Goal: Transaction & Acquisition: Purchase product/service

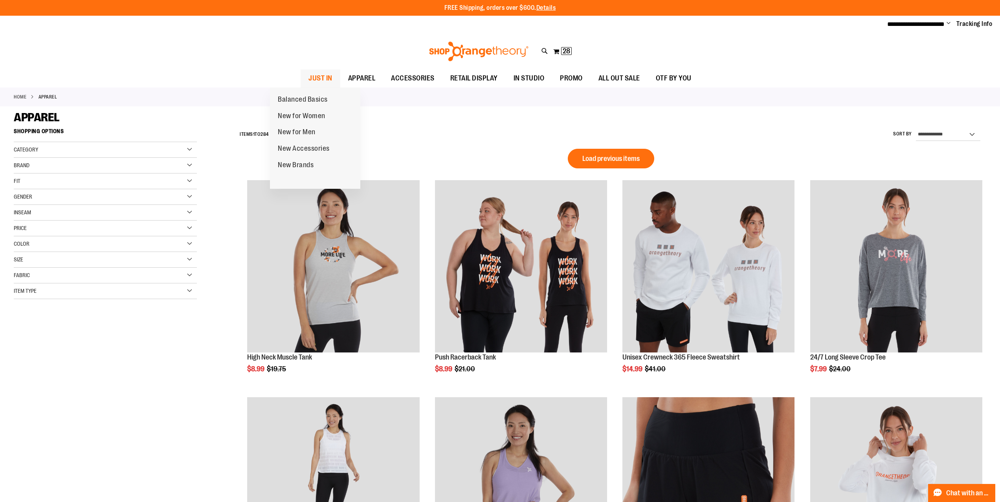
click at [308, 75] on span "JUST IN" at bounding box center [320, 79] width 24 height 18
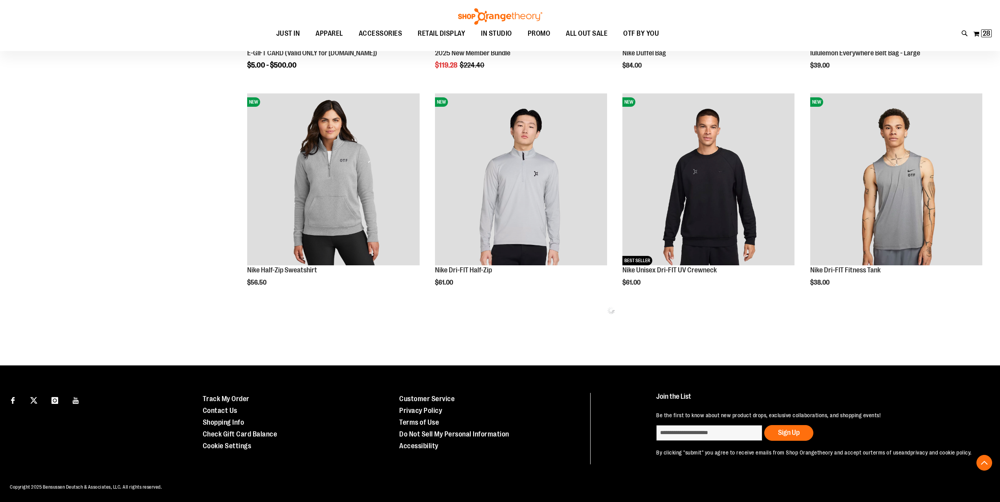
scroll to position [503, 0]
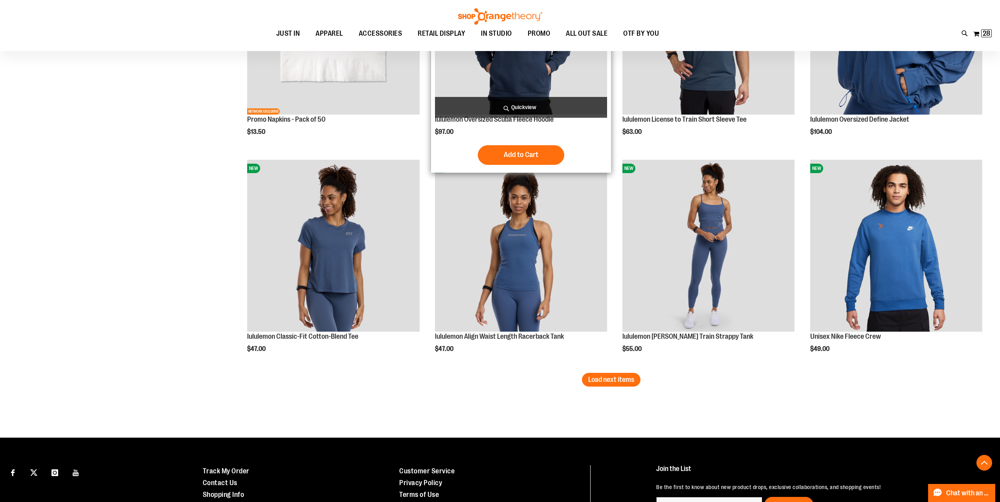
scroll to position [1813, 0]
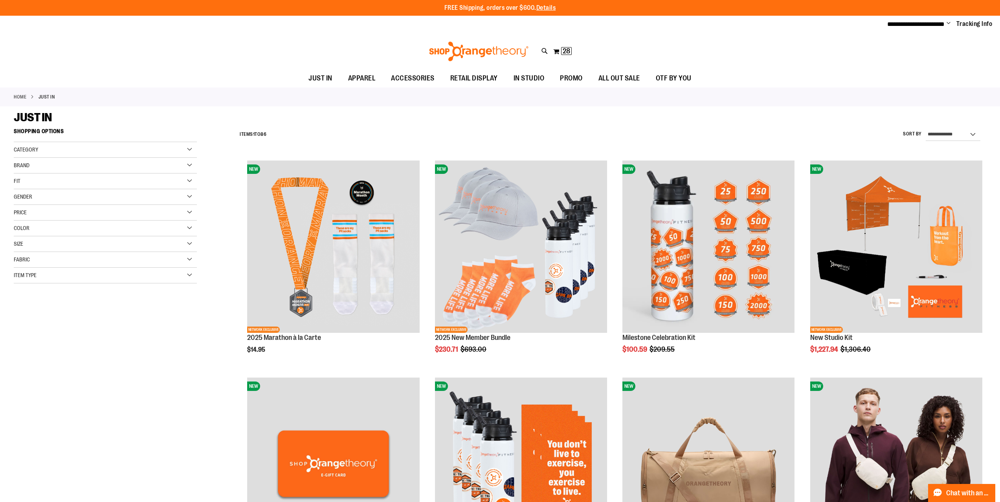
type input "**********"
click at [493, 53] on img at bounding box center [479, 52] width 102 height 20
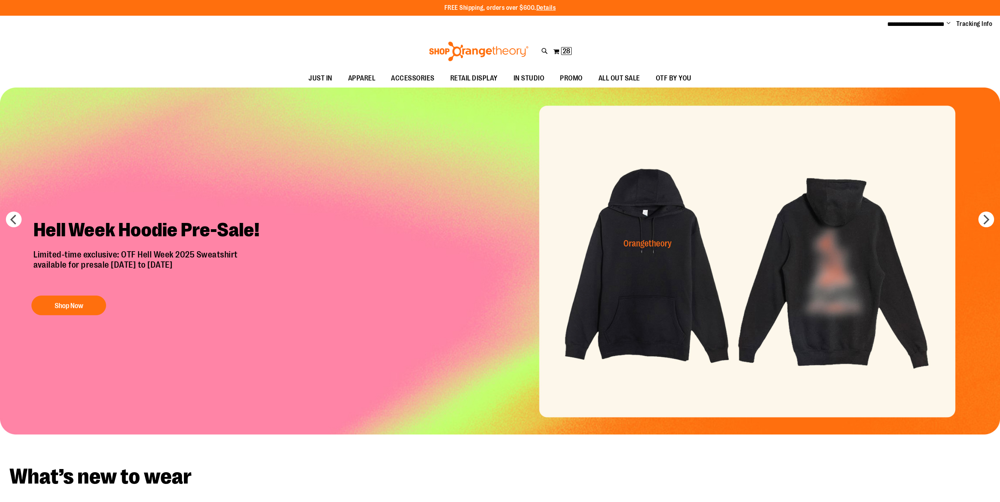
type input "**********"
click at [624, 245] on img "Slide 1 of 7" at bounding box center [500, 261] width 1000 height 347
type input "**********"
click at [64, 306] on button "Shop Now" at bounding box center [68, 306] width 75 height 20
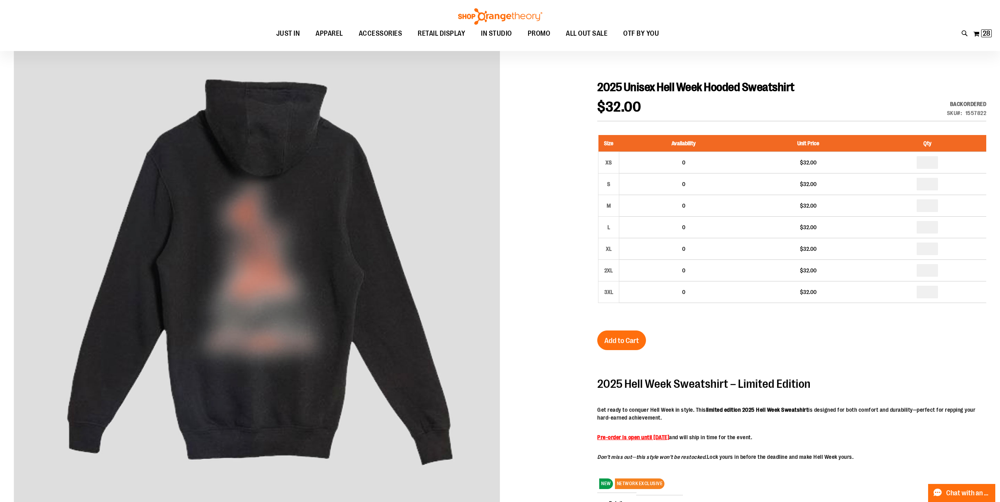
scroll to position [78, 0]
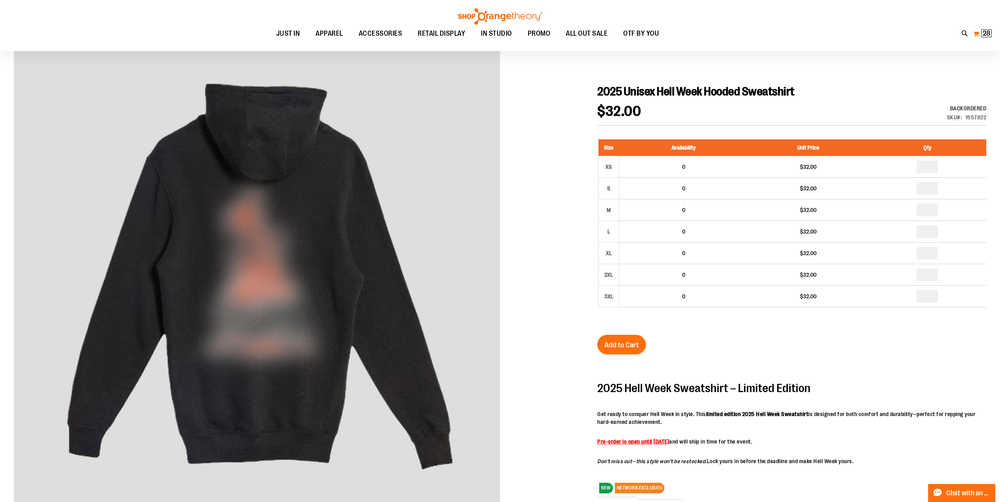
type input "**********"
click at [982, 33] on span "28" at bounding box center [985, 33] width 7 height 8
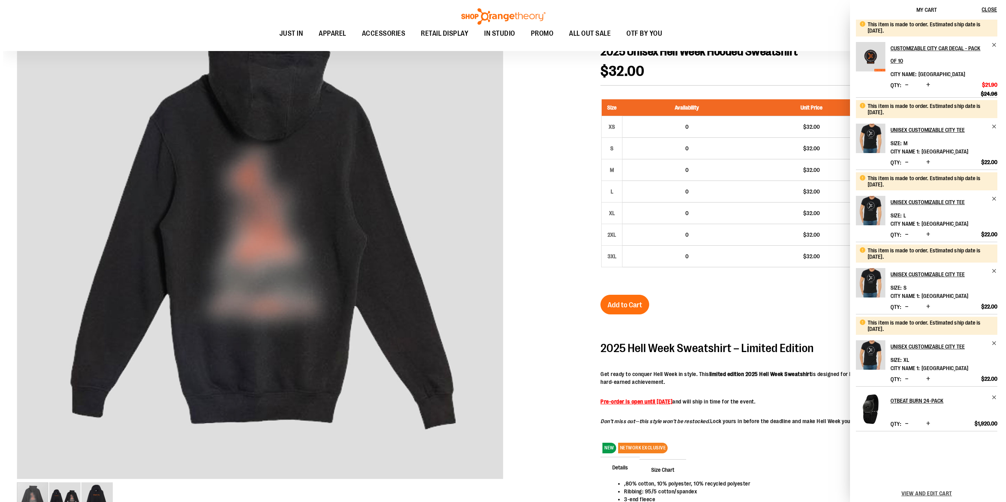
scroll to position [0, 0]
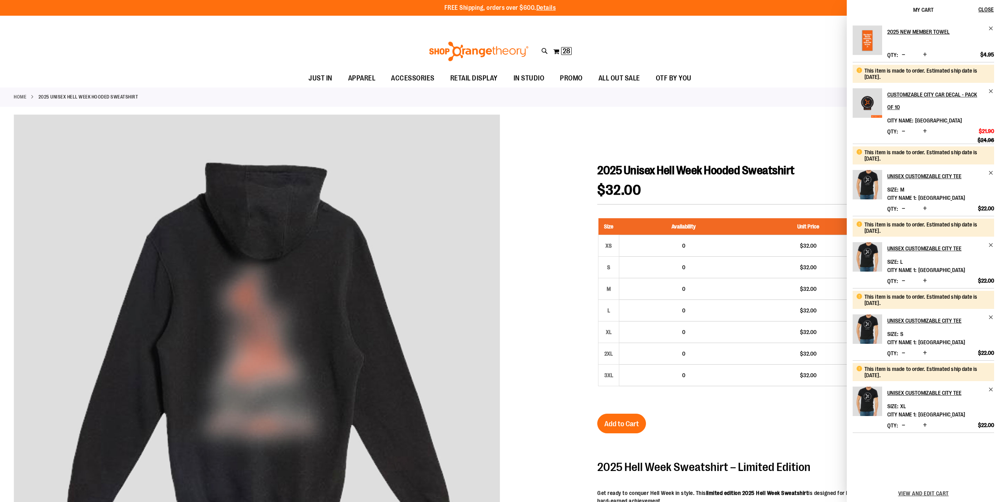
click at [794, 104] on div "Home 2025 Unisex Hell Week Hooded Sweatshirt" at bounding box center [500, 97] width 1000 height 19
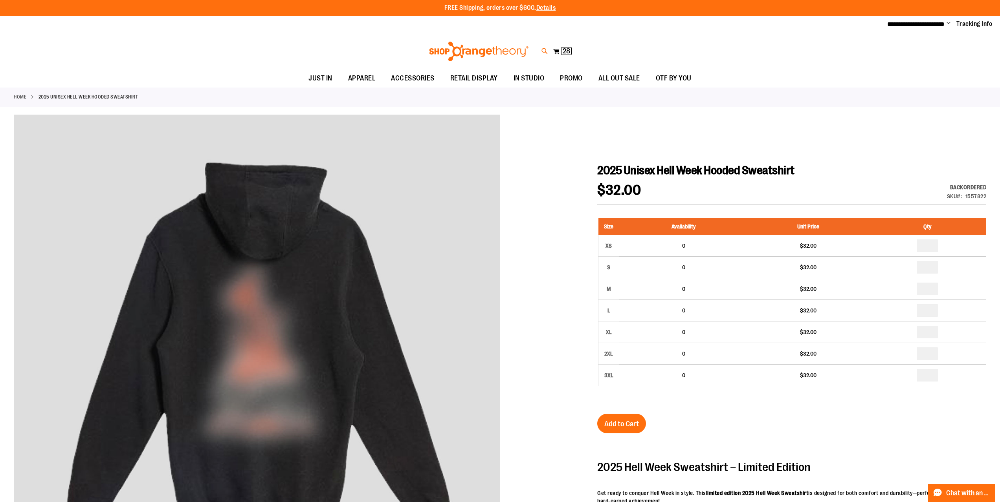
drag, startPoint x: 539, startPoint y: 52, endPoint x: 543, endPoint y: 51, distance: 3.9
click at [542, 52] on div "Toggle Nav Search Popular Suggestions Advanced Search" at bounding box center [500, 51] width 1000 height 36
click at [544, 51] on icon at bounding box center [544, 51] width 7 height 9
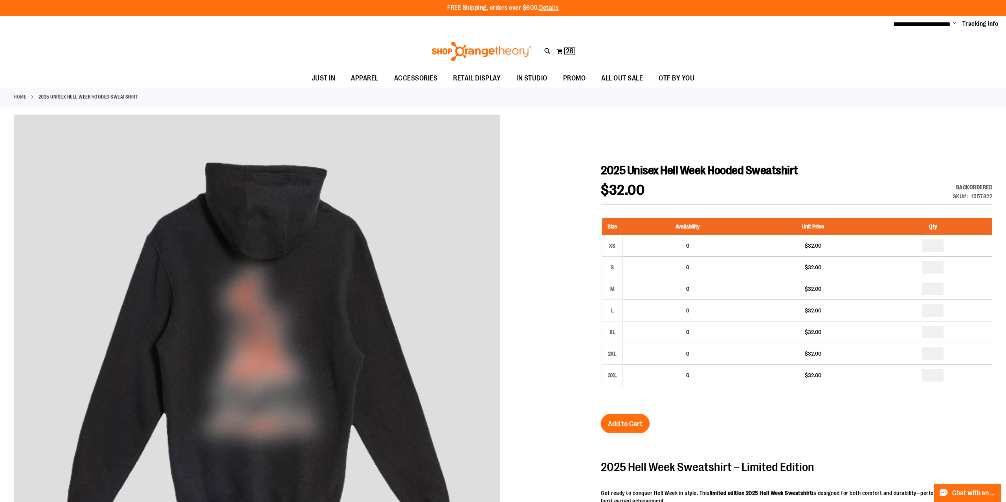
type input "***"
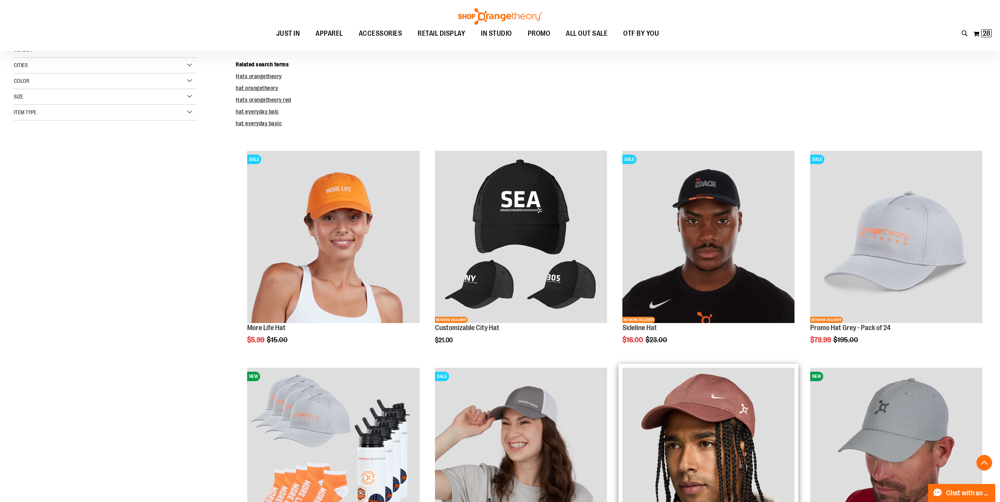
scroll to position [157, 0]
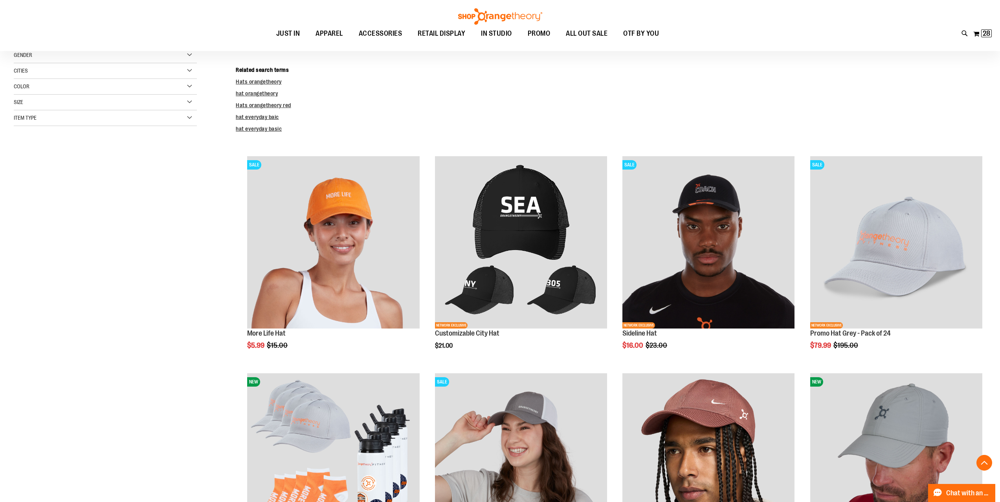
type input "**********"
click at [446, 66] on dt "Related search terms" at bounding box center [611, 70] width 750 height 8
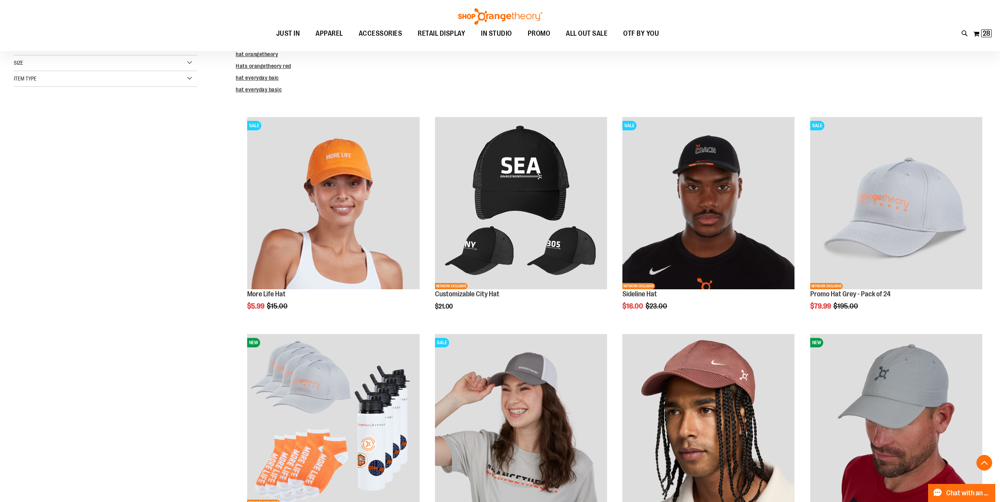
scroll to position [0, 0]
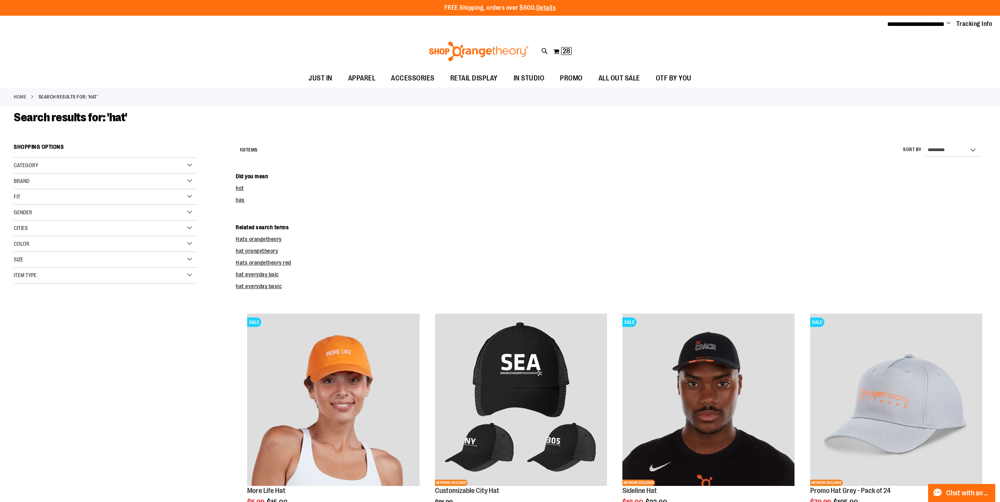
click at [475, 48] on img at bounding box center [479, 52] width 102 height 20
click at [568, 53] on span "28" at bounding box center [566, 51] width 7 height 8
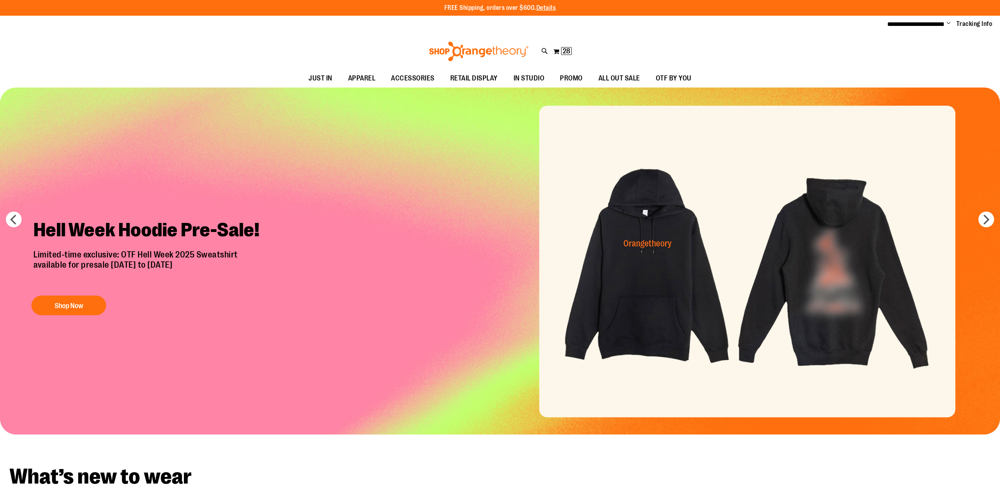
type input "**********"
click at [569, 49] on span "28" at bounding box center [566, 51] width 7 height 8
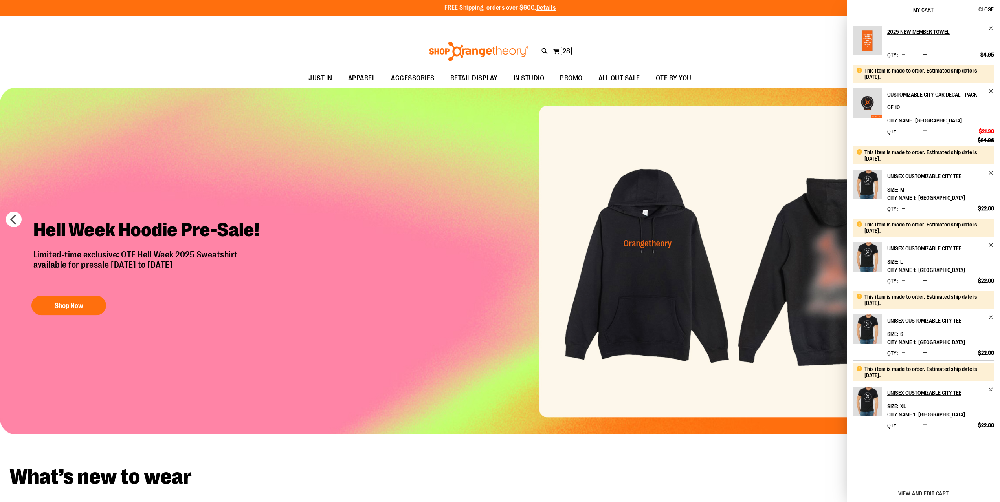
click at [989, 25] on div "2025 New Member Towel Qty * Update $4.95" at bounding box center [923, 229] width 153 height 418
click at [989, 29] on span "Remove item" at bounding box center [991, 29] width 6 height 6
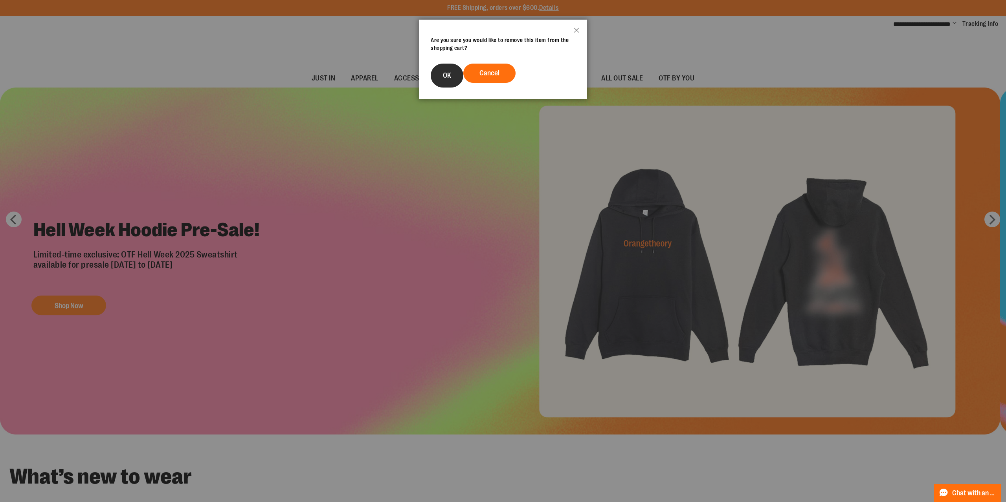
click at [445, 81] on button "OK" at bounding box center [447, 76] width 33 height 24
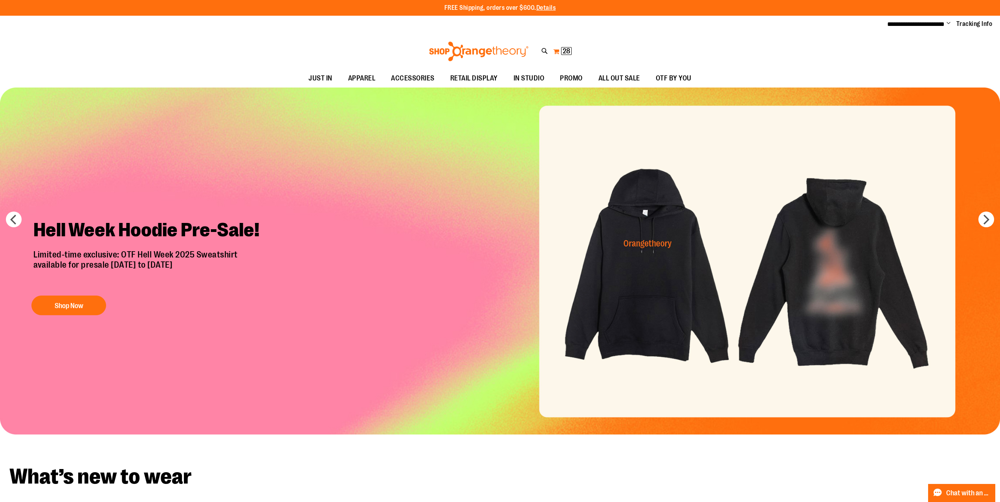
click at [566, 48] on span "28" at bounding box center [566, 51] width 7 height 8
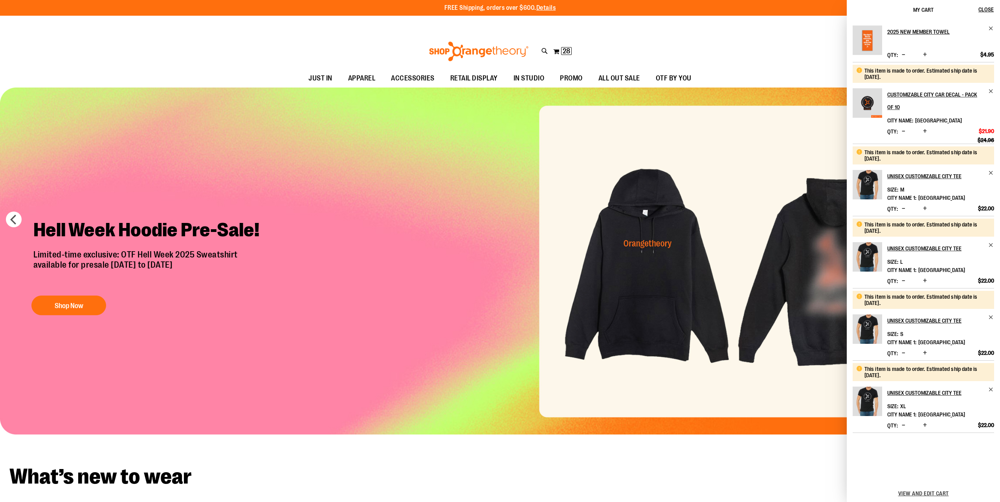
click at [989, 25] on div "2025 New Member Towel Qty * Update $4.95" at bounding box center [923, 229] width 153 height 418
click at [987, 32] on link "2025 New Member Towel" at bounding box center [940, 32] width 107 height 13
click at [991, 29] on span "Remove item" at bounding box center [991, 29] width 6 height 6
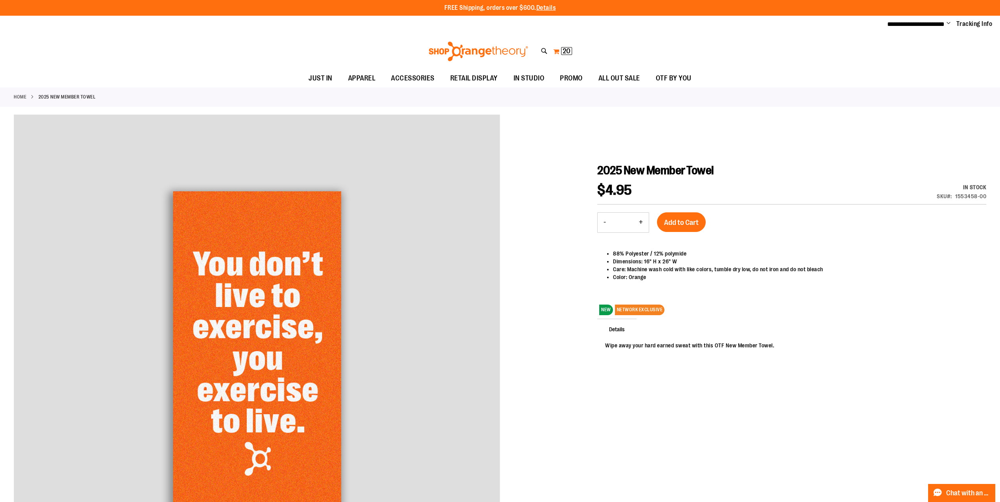
type input "**********"
click at [554, 53] on button "My Cart 20 20 items" at bounding box center [563, 51] width 20 height 13
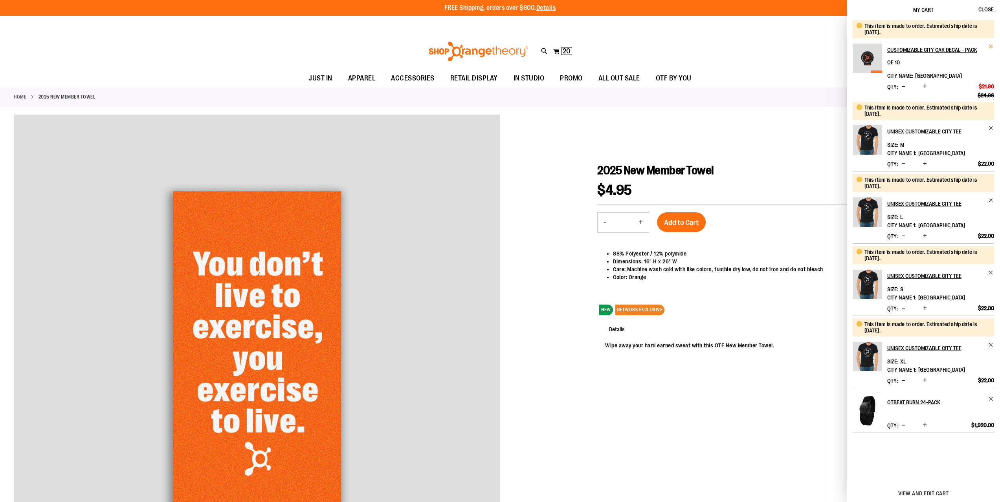
click at [991, 46] on span "Remove item" at bounding box center [991, 47] width 6 height 6
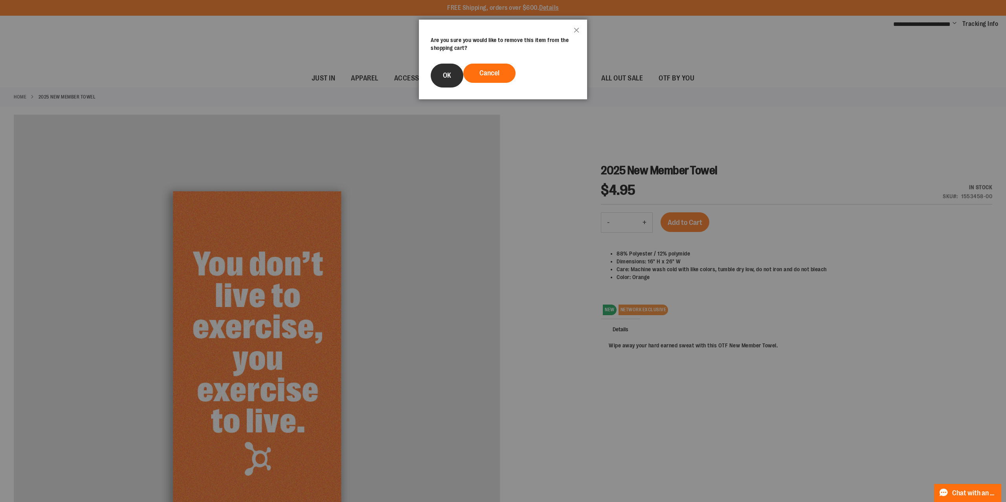
click at [454, 81] on button "OK" at bounding box center [447, 76] width 33 height 24
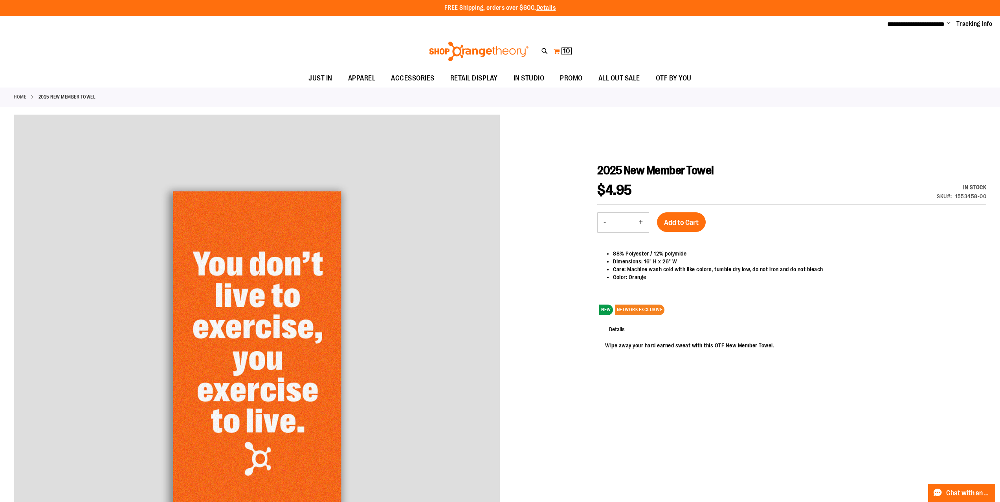
click at [557, 53] on button "My Cart 10 10 items" at bounding box center [562, 51] width 19 height 13
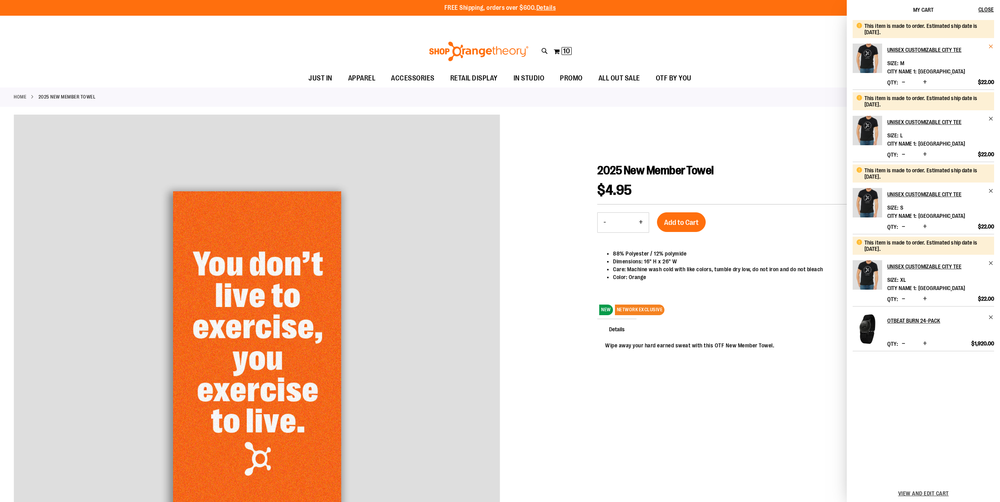
click at [990, 45] on span "Remove item" at bounding box center [991, 47] width 6 height 6
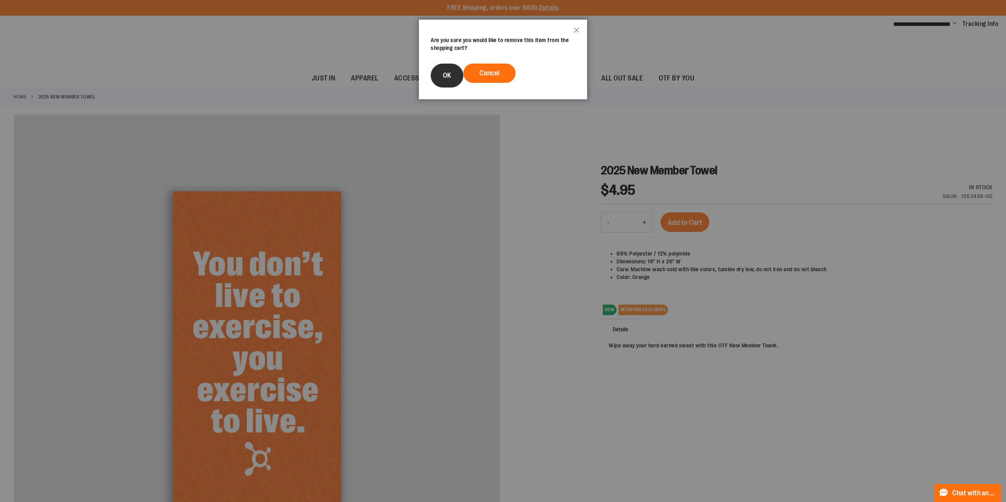
click at [447, 74] on span "OK" at bounding box center [447, 75] width 8 height 8
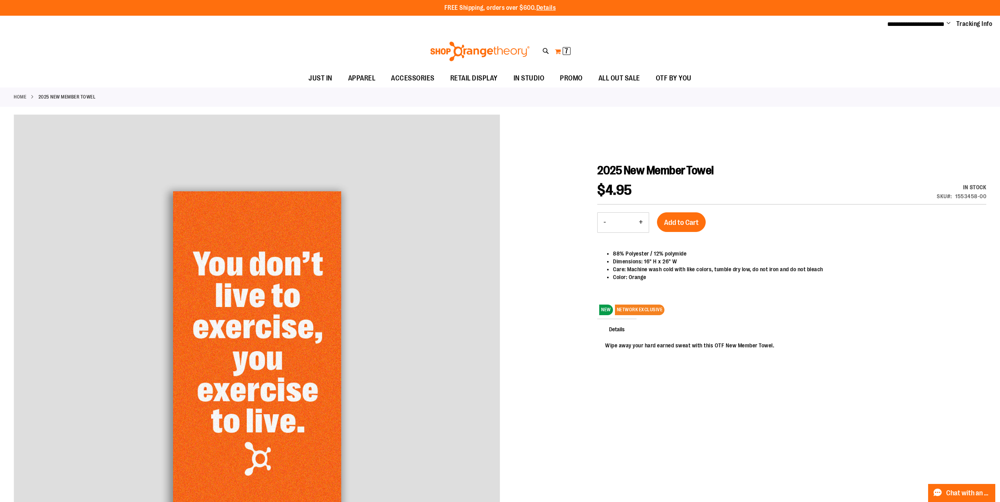
click at [557, 53] on button "My Cart 7 7 items" at bounding box center [562, 51] width 16 height 13
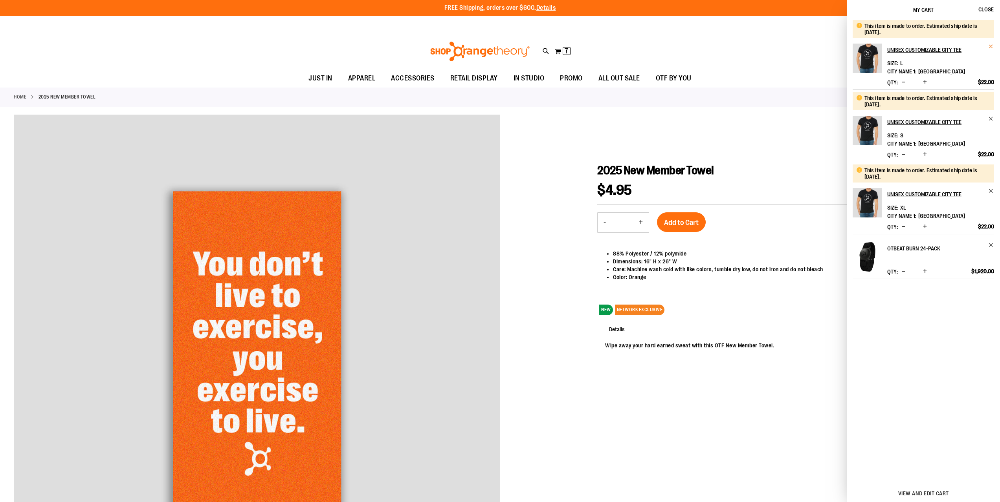
click at [989, 46] on span "Remove item" at bounding box center [991, 47] width 6 height 6
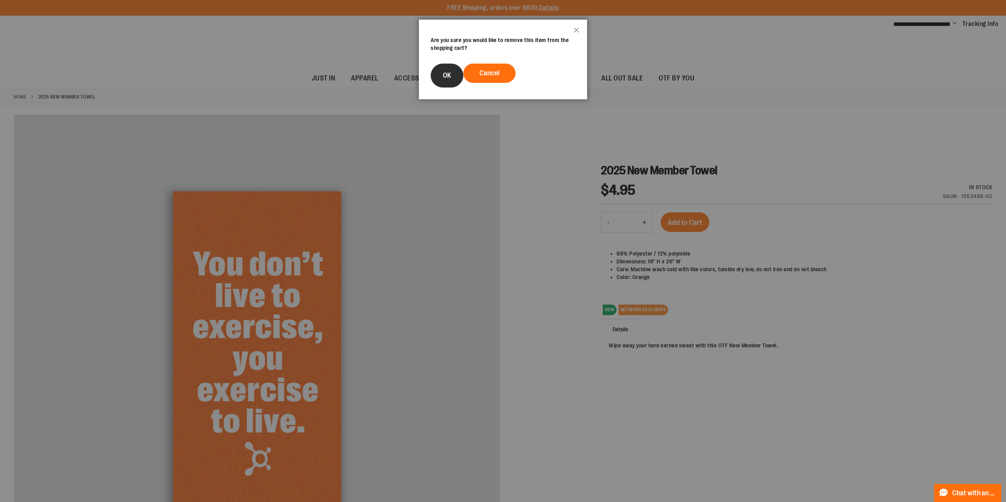
click at [442, 75] on button "OK" at bounding box center [447, 76] width 33 height 24
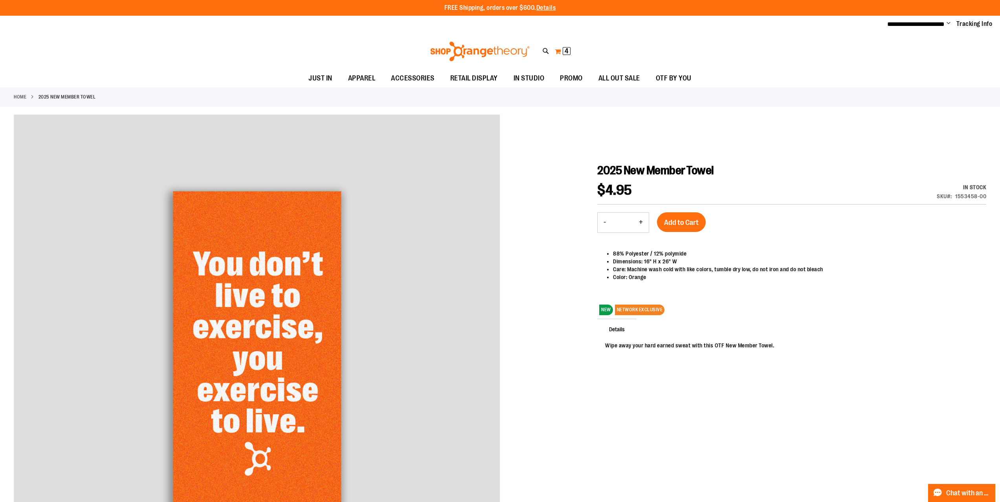
click at [557, 50] on button "My Cart 4 4 items" at bounding box center [562, 51] width 16 height 13
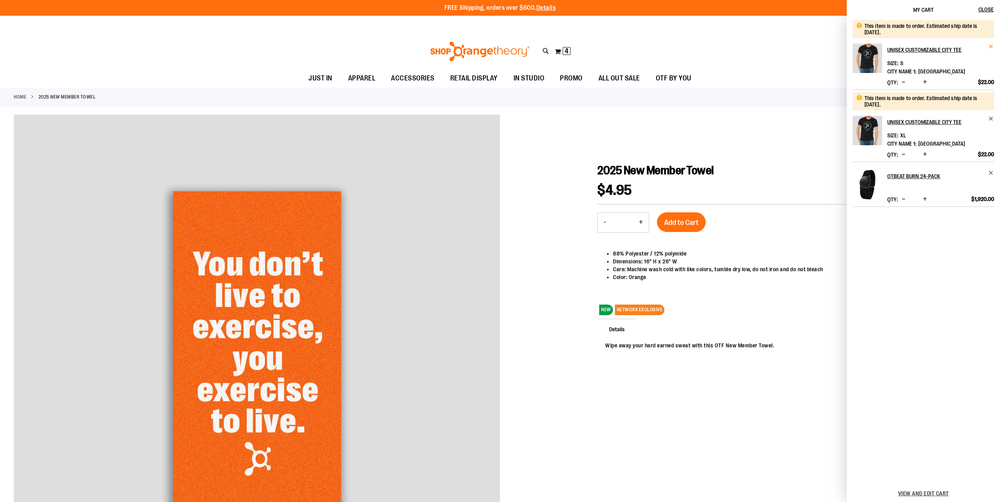
click at [992, 45] on span "Remove item" at bounding box center [991, 47] width 6 height 6
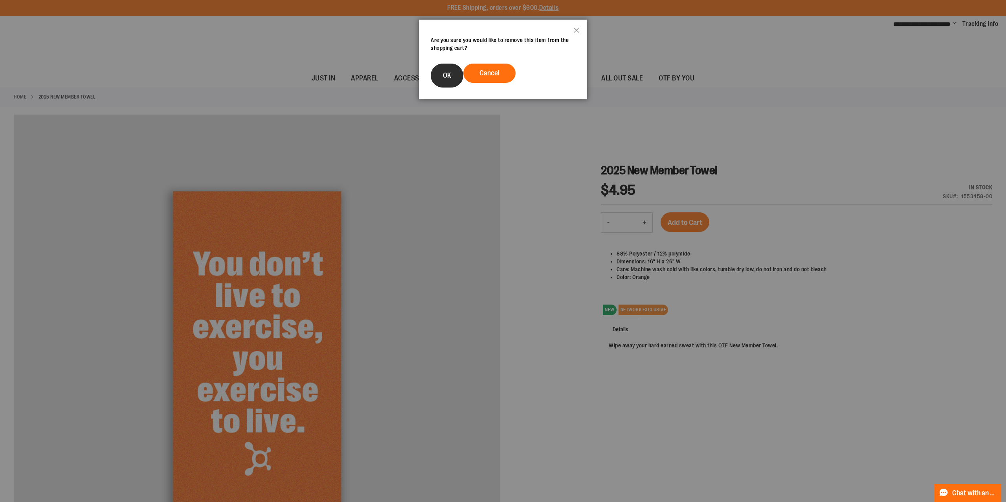
click at [443, 75] on span "OK" at bounding box center [447, 75] width 8 height 8
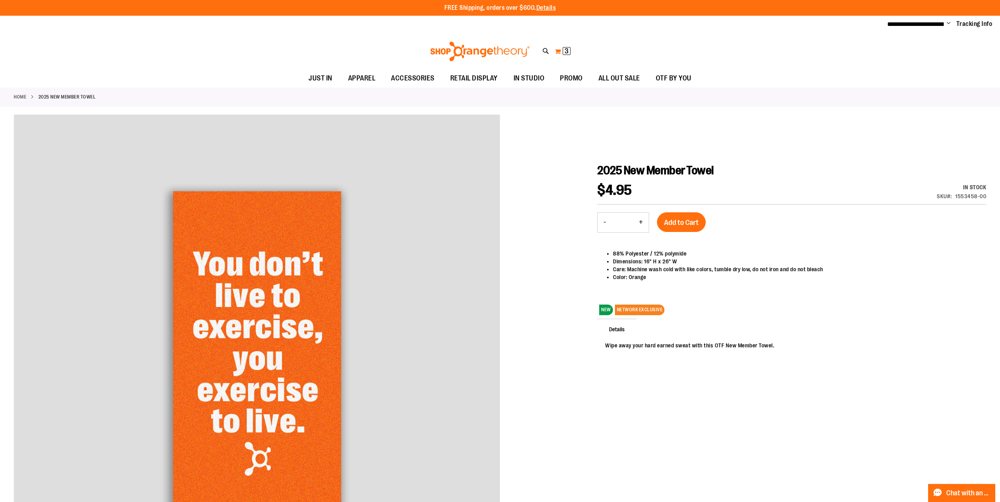
click at [557, 49] on button "My Cart 3 3 items" at bounding box center [562, 51] width 16 height 13
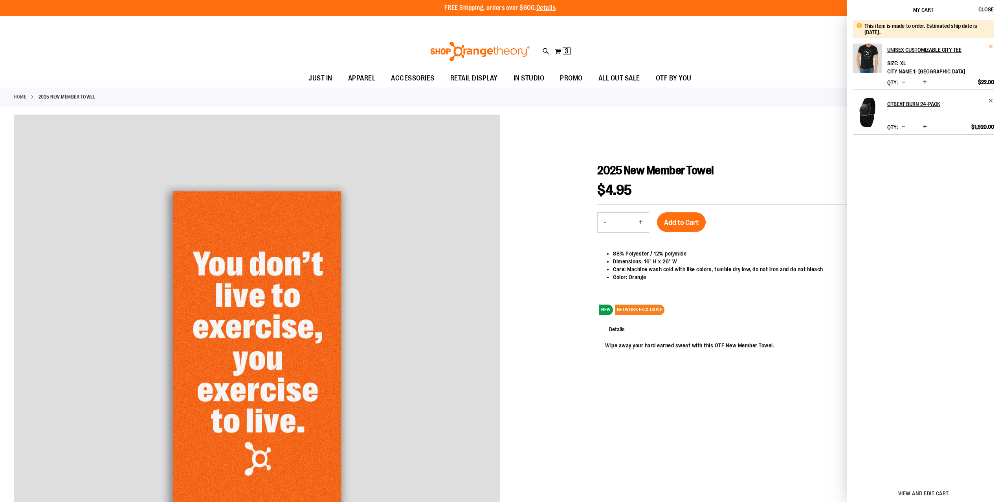
click at [989, 46] on span "Remove item" at bounding box center [991, 47] width 6 height 6
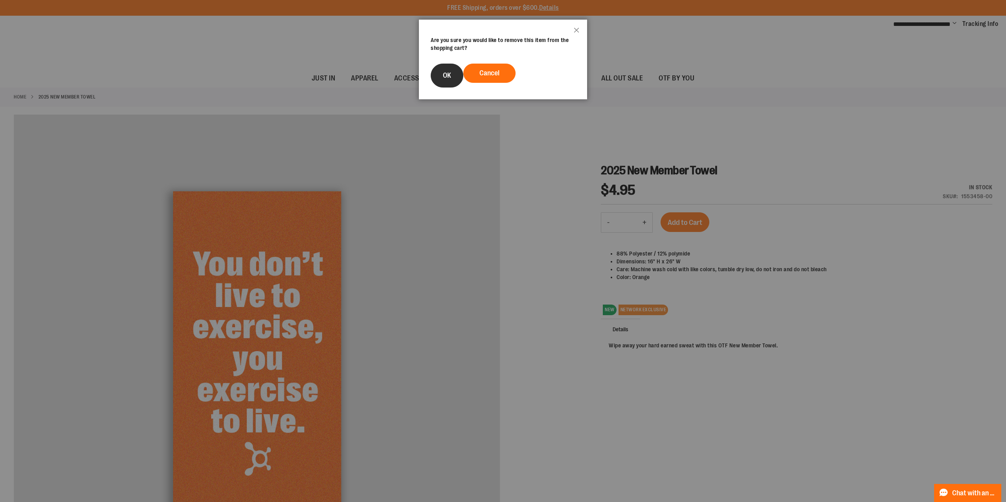
click at [450, 86] on button "OK" at bounding box center [447, 76] width 33 height 24
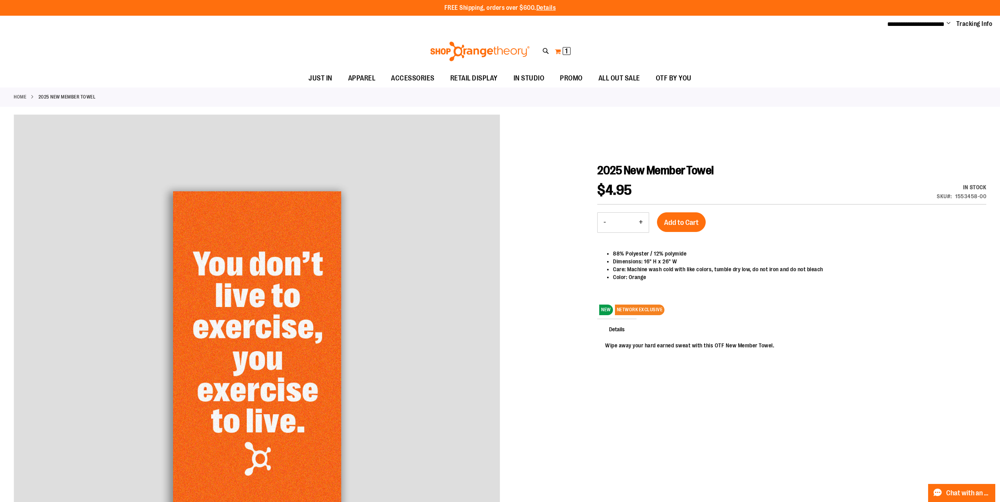
click at [559, 51] on button "My Cart 1 1 items" at bounding box center [562, 51] width 16 height 13
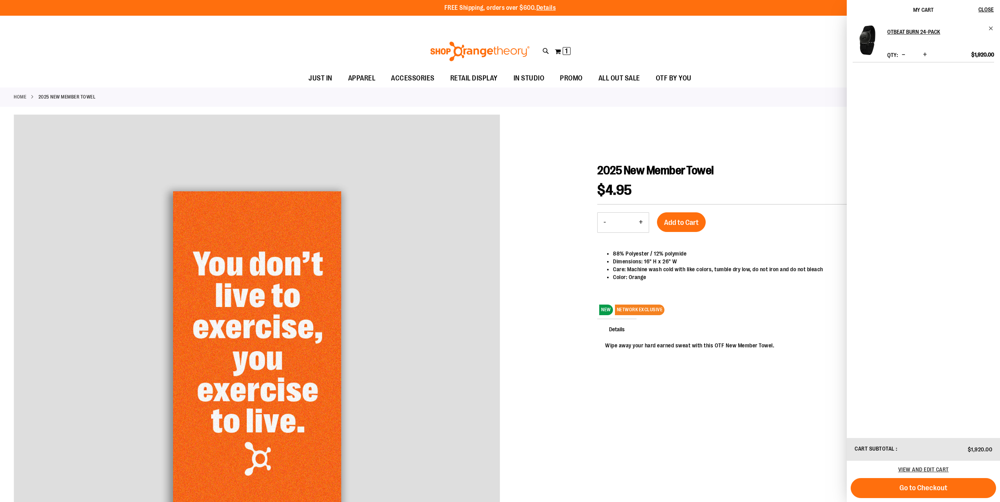
click at [250, 45] on div "Toggle Nav Search Popular Suggestions Advanced Search" at bounding box center [500, 51] width 1000 height 36
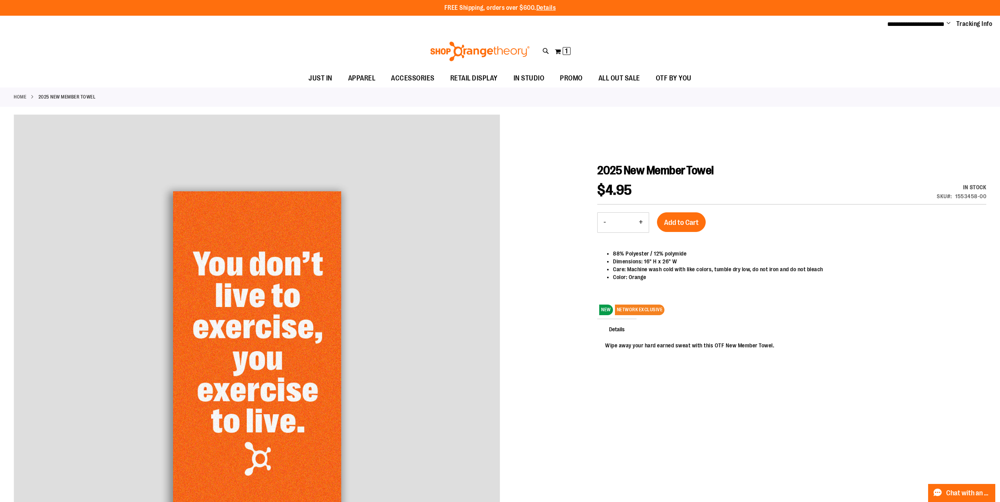
click at [467, 44] on img at bounding box center [480, 52] width 102 height 20
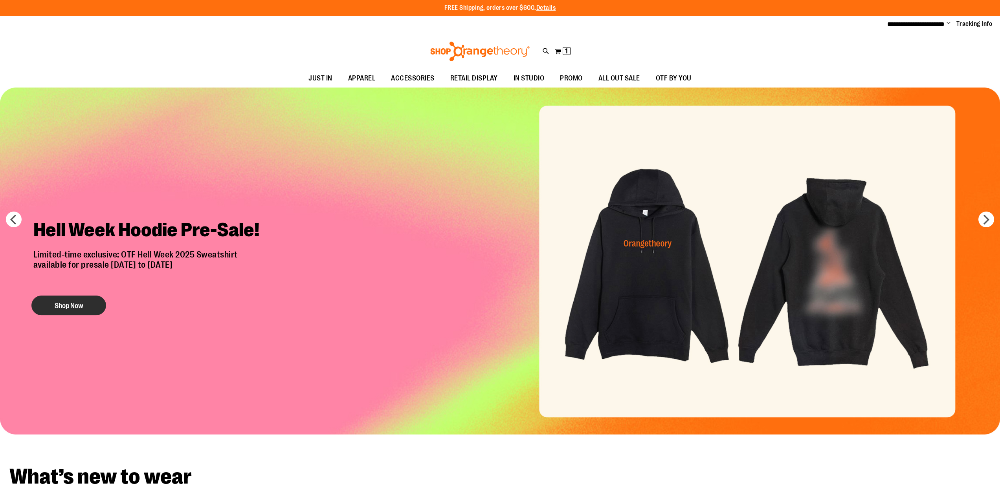
type input "**********"
click at [77, 306] on button "Shop Now" at bounding box center [68, 306] width 75 height 20
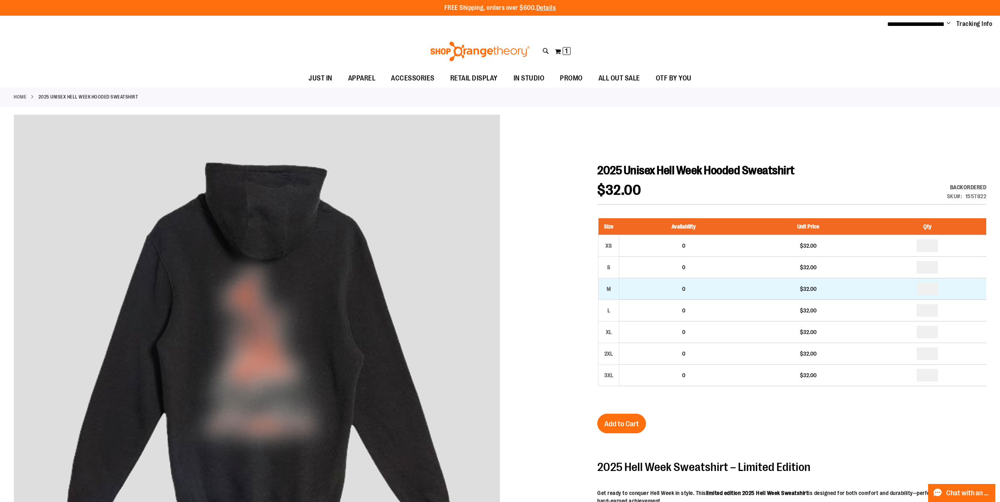
type input "**********"
click at [930, 291] on input "number" at bounding box center [926, 289] width 21 height 13
type input "*"
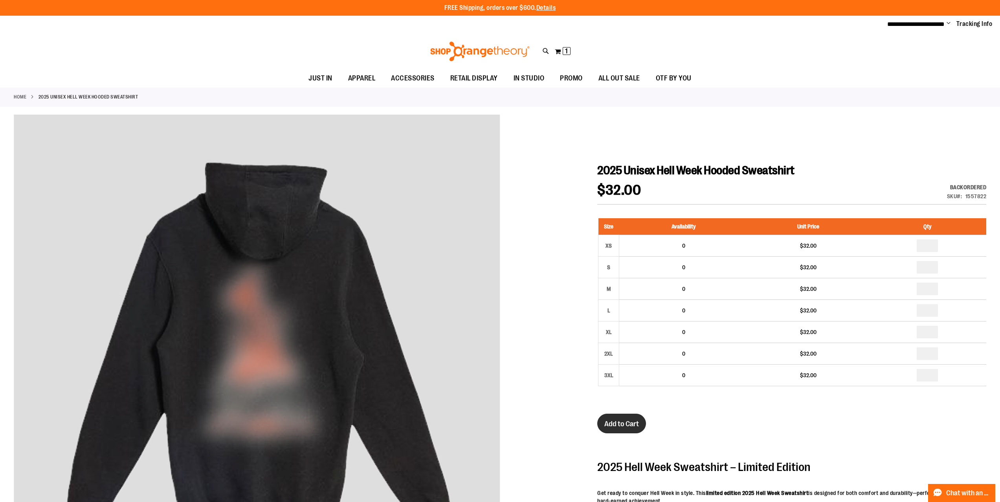
click at [629, 424] on span "Add to Cart" at bounding box center [621, 424] width 35 height 9
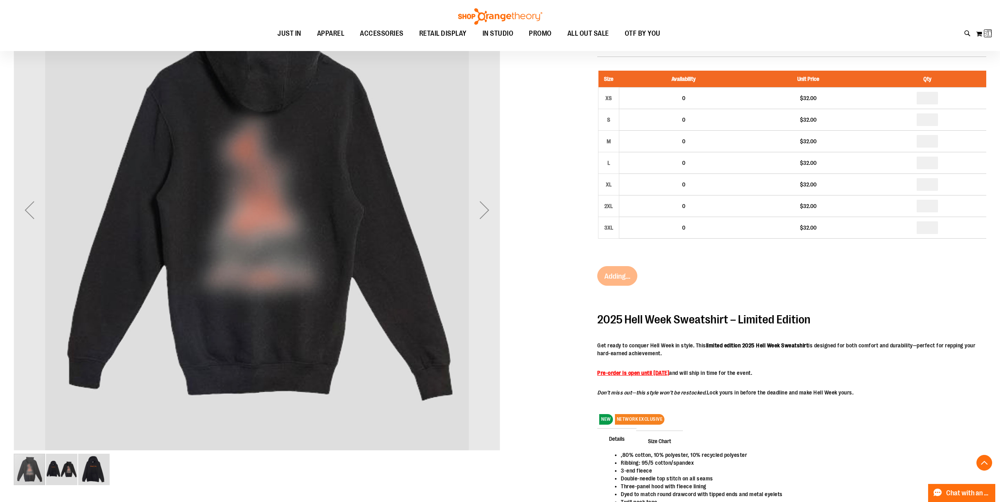
scroll to position [157, 0]
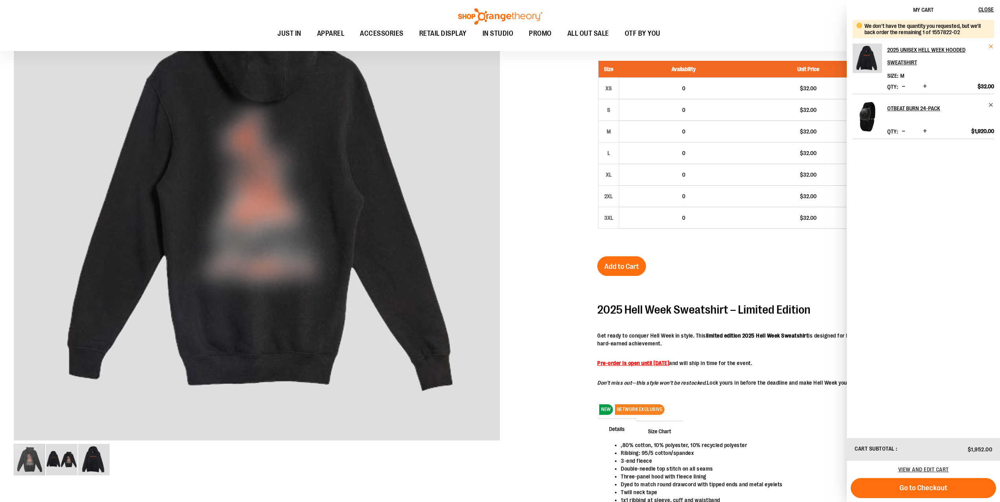
click at [989, 46] on span "Remove item" at bounding box center [991, 47] width 6 height 6
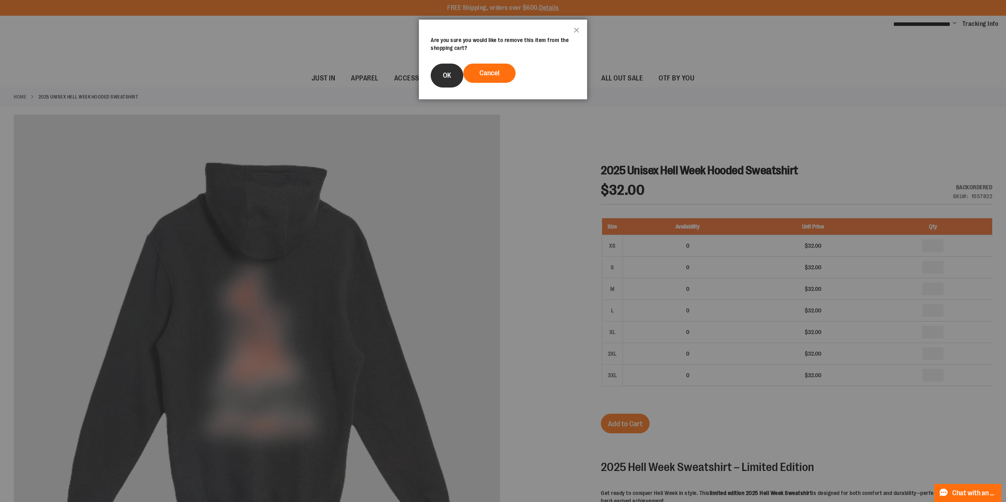
click at [447, 75] on span "OK" at bounding box center [447, 75] width 8 height 8
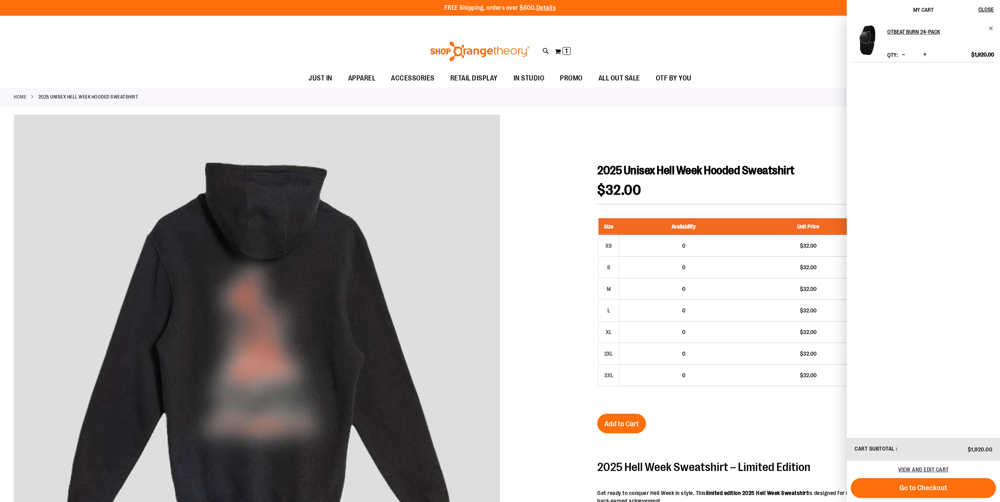
click at [508, 244] on div at bounding box center [500, 412] width 972 height 595
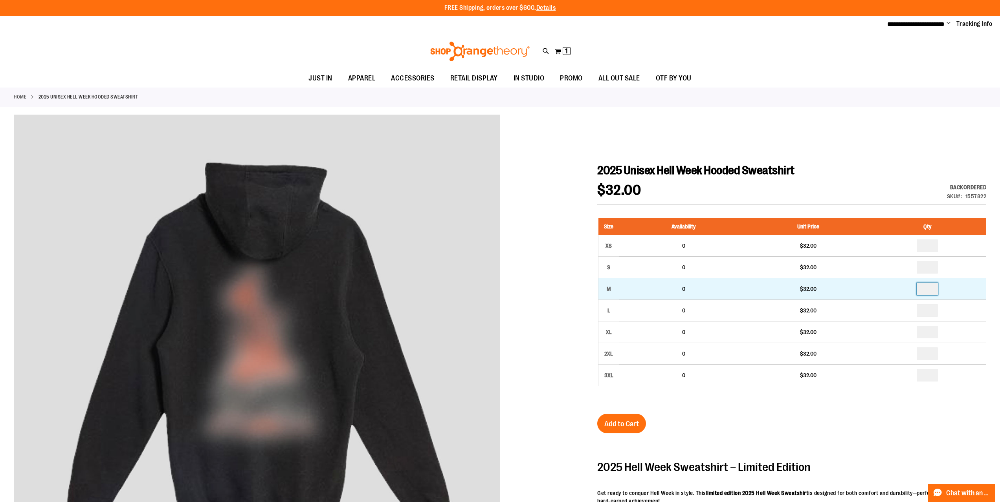
click at [931, 288] on input "*" at bounding box center [926, 289] width 21 height 13
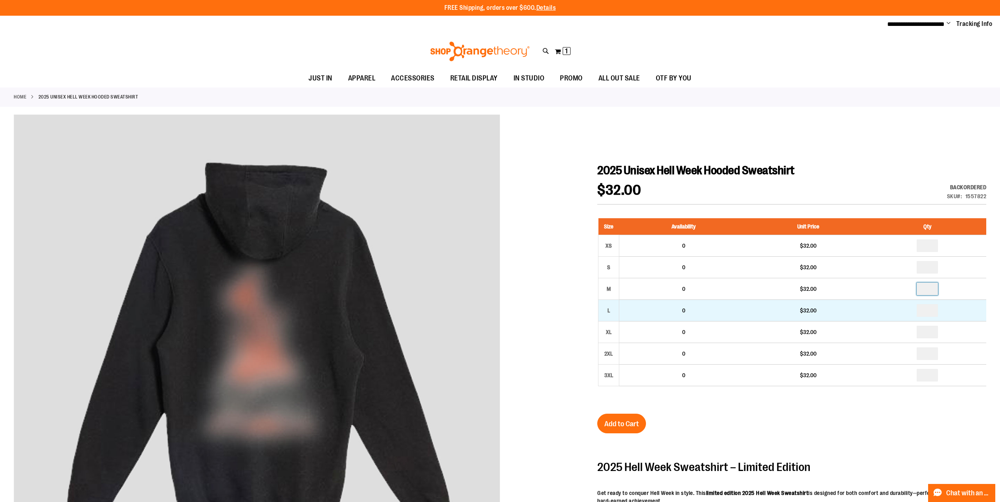
type input "*"
click at [929, 312] on input "number" at bounding box center [926, 310] width 21 height 13
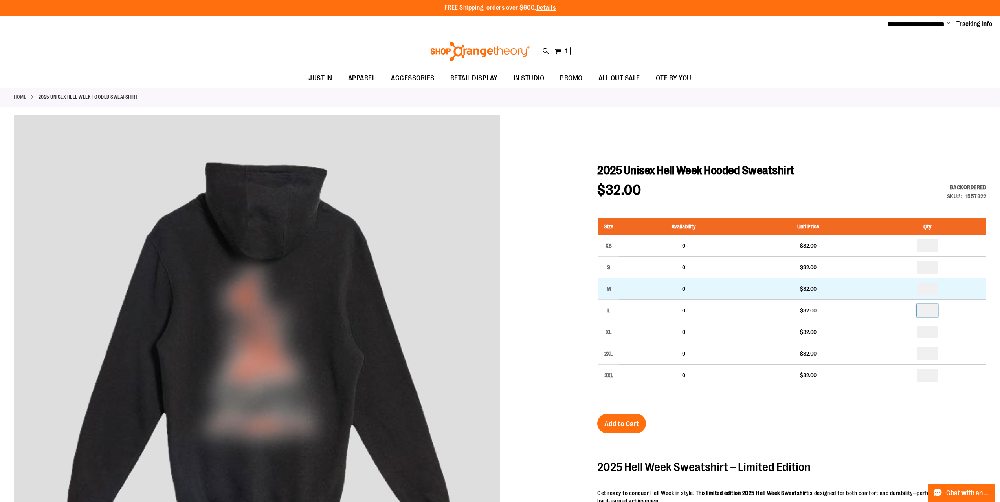
type input "*"
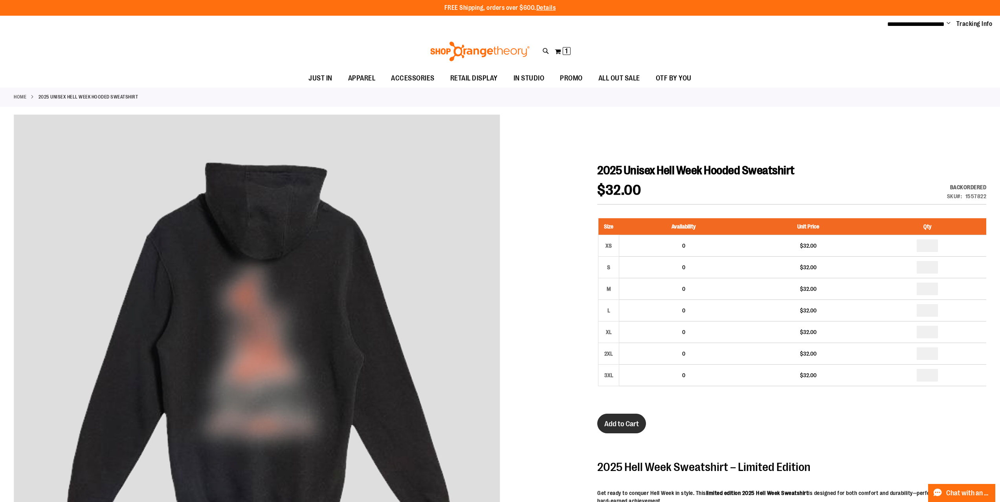
click at [633, 428] on span "Add to Cart" at bounding box center [621, 424] width 35 height 9
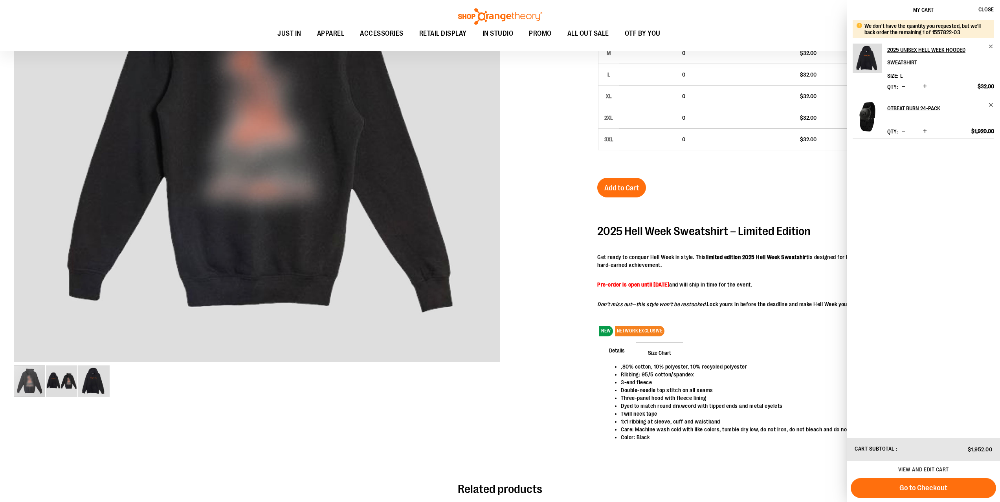
scroll to position [275, 0]
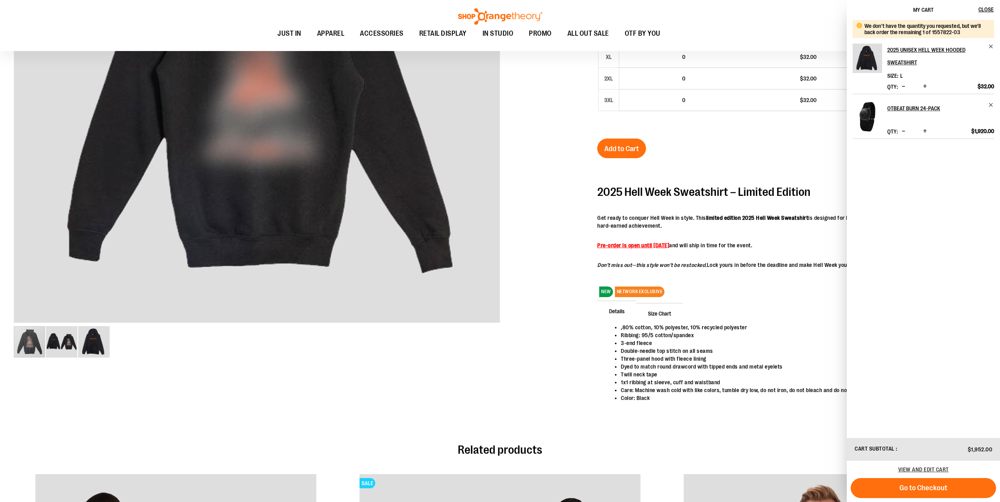
click at [925, 85] on span "Increase product quantity" at bounding box center [925, 86] width 4 height 8
click at [988, 46] on span "Remove item" at bounding box center [991, 47] width 6 height 6
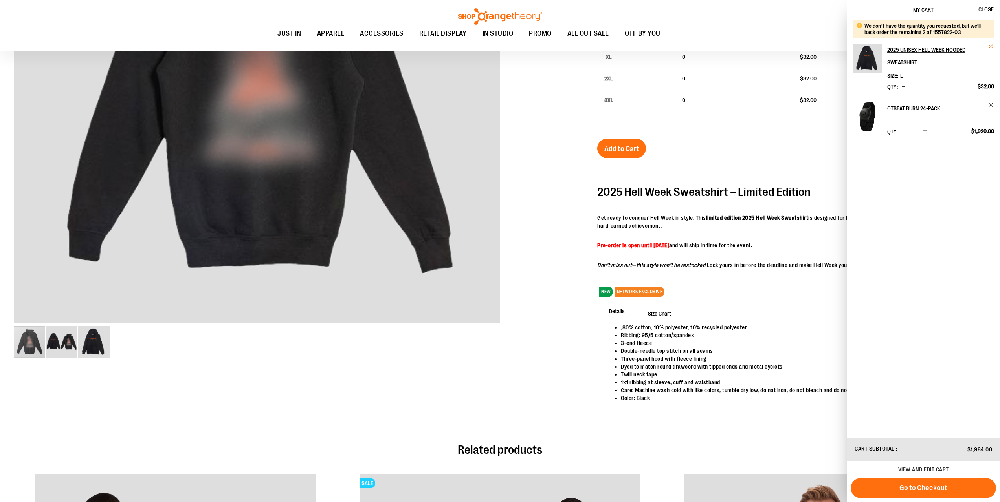
scroll to position [0, 0]
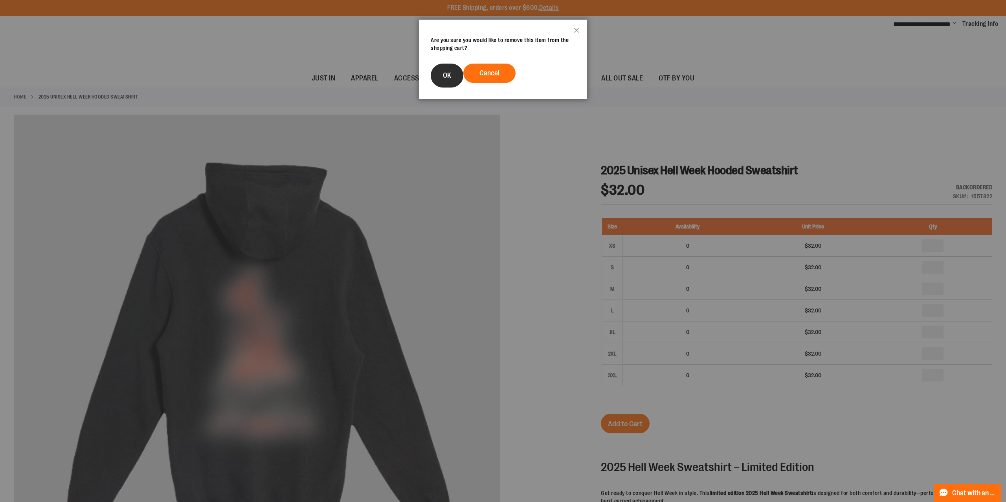
click at [451, 76] on button "OK" at bounding box center [447, 76] width 33 height 24
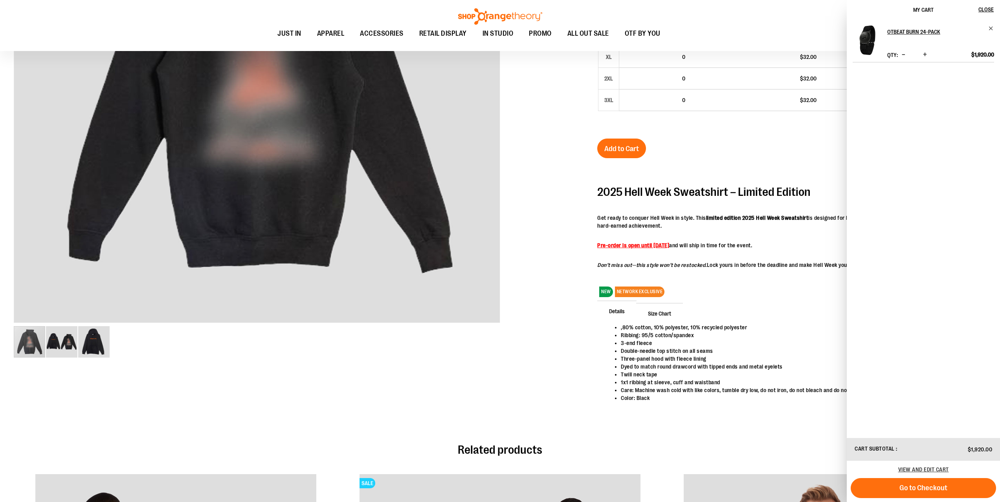
scroll to position [235, 0]
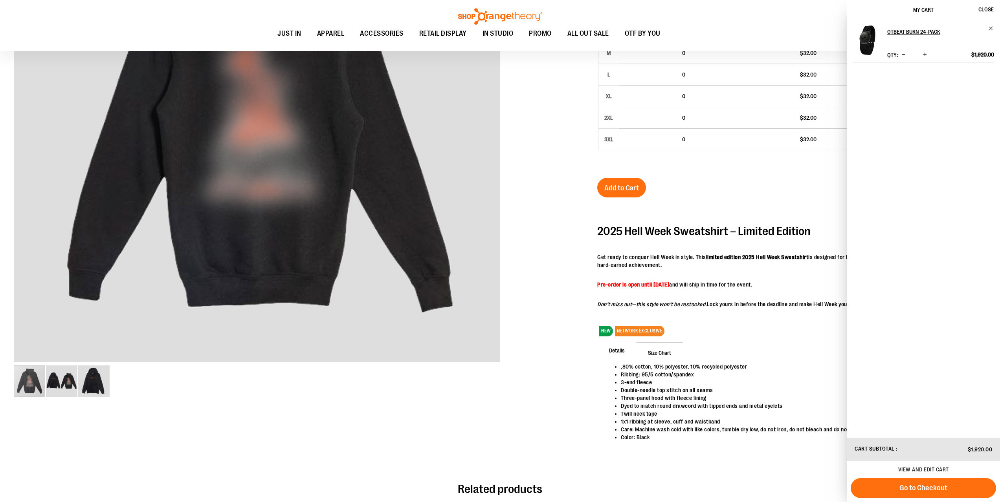
click at [727, 197] on div "2025 Unisex Hell Week Hooded Sweatshirt $32.00 Backordered Only %1 left SKU 155…" at bounding box center [791, 200] width 389 height 546
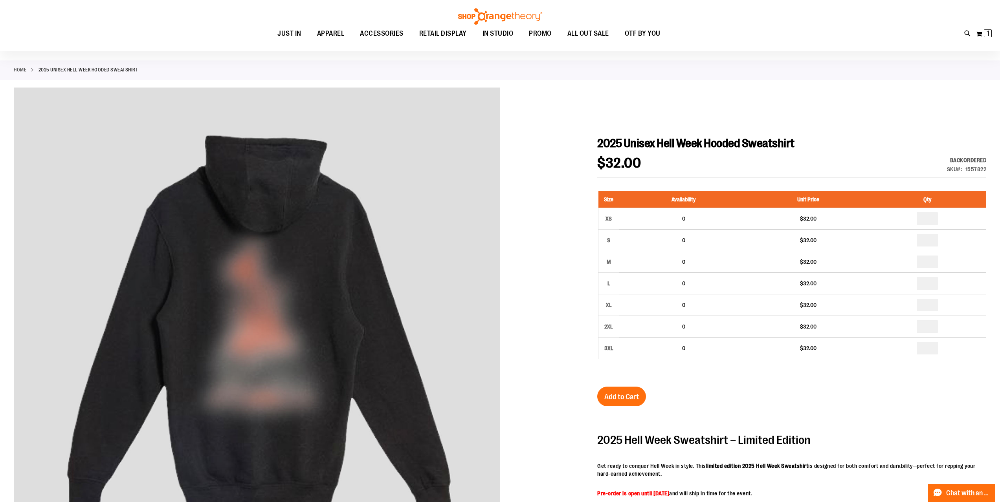
scroll to position [0, 0]
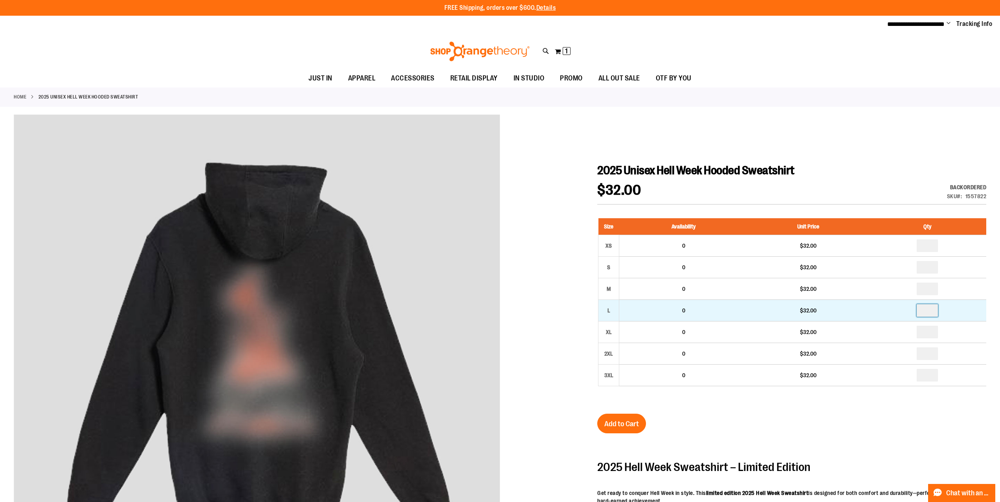
click at [935, 311] on input "*" at bounding box center [926, 310] width 21 height 13
type input "**"
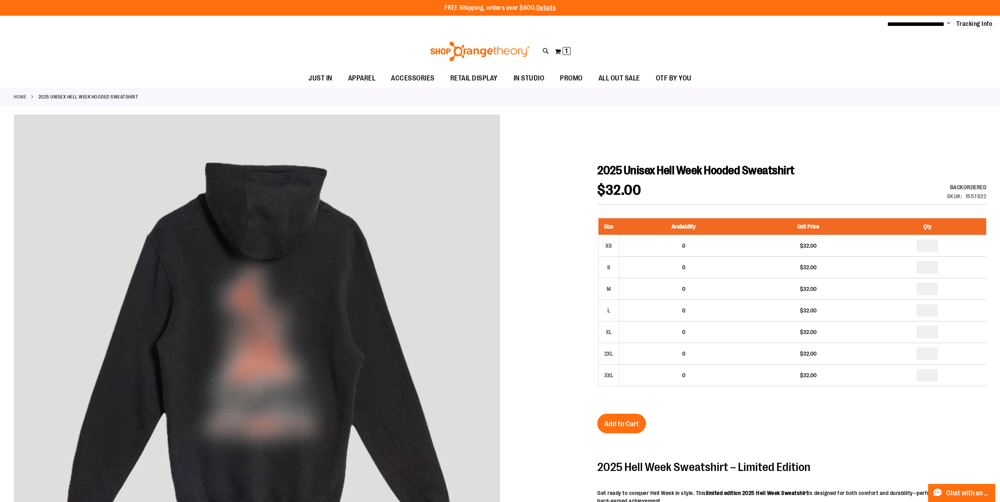
click at [629, 422] on span "Add to Cart" at bounding box center [621, 424] width 35 height 9
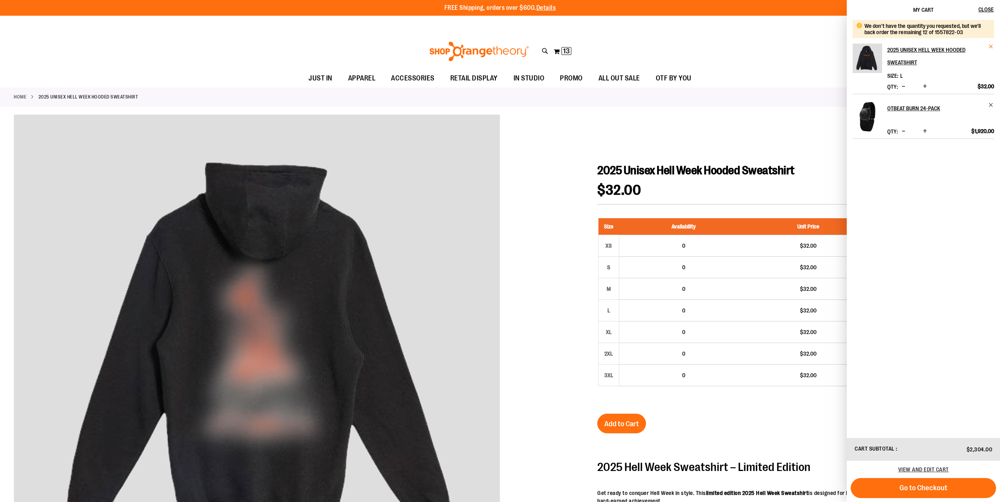
click at [989, 46] on span "Remove item" at bounding box center [991, 47] width 6 height 6
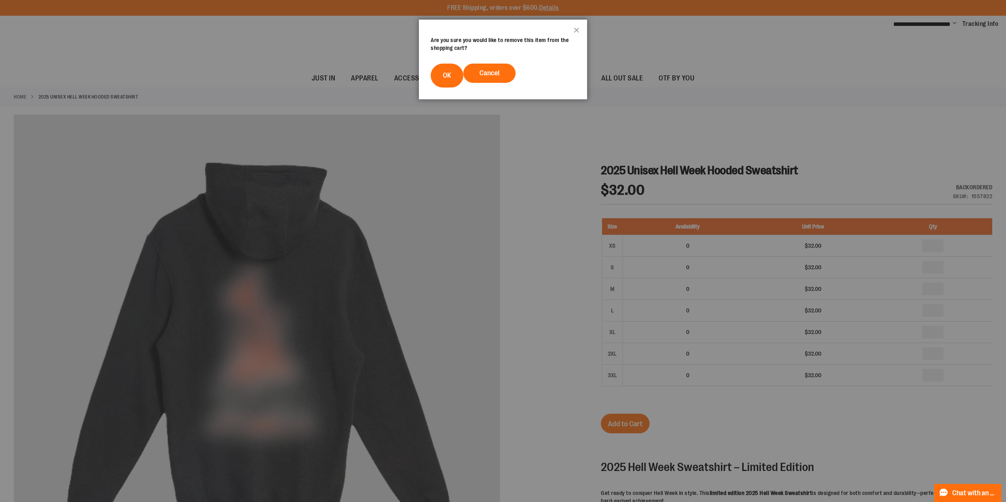
click at [463, 70] on footer "Cancel OK" at bounding box center [503, 76] width 168 height 48
click at [450, 71] on button "OK" at bounding box center [447, 76] width 33 height 24
